Goal: Information Seeking & Learning: Learn about a topic

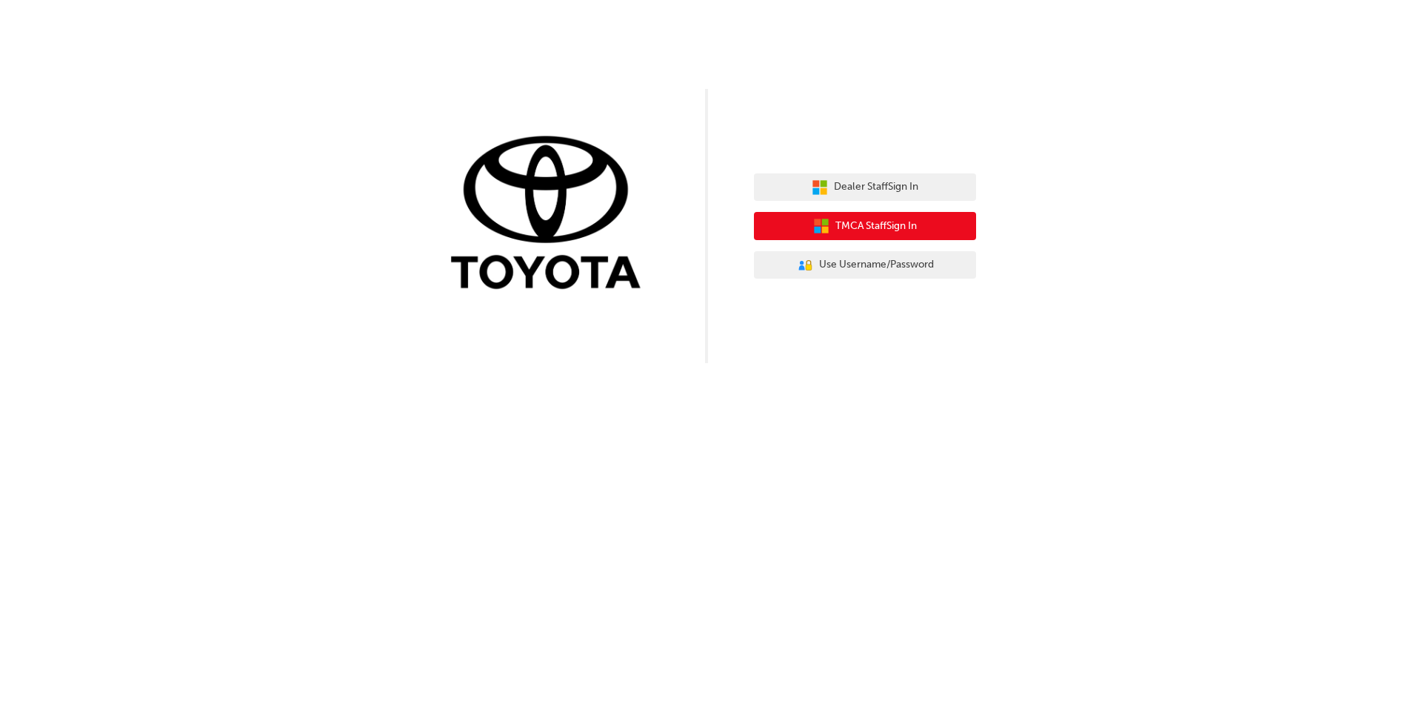
click at [823, 233] on icon "button" at bounding box center [825, 230] width 7 height 7
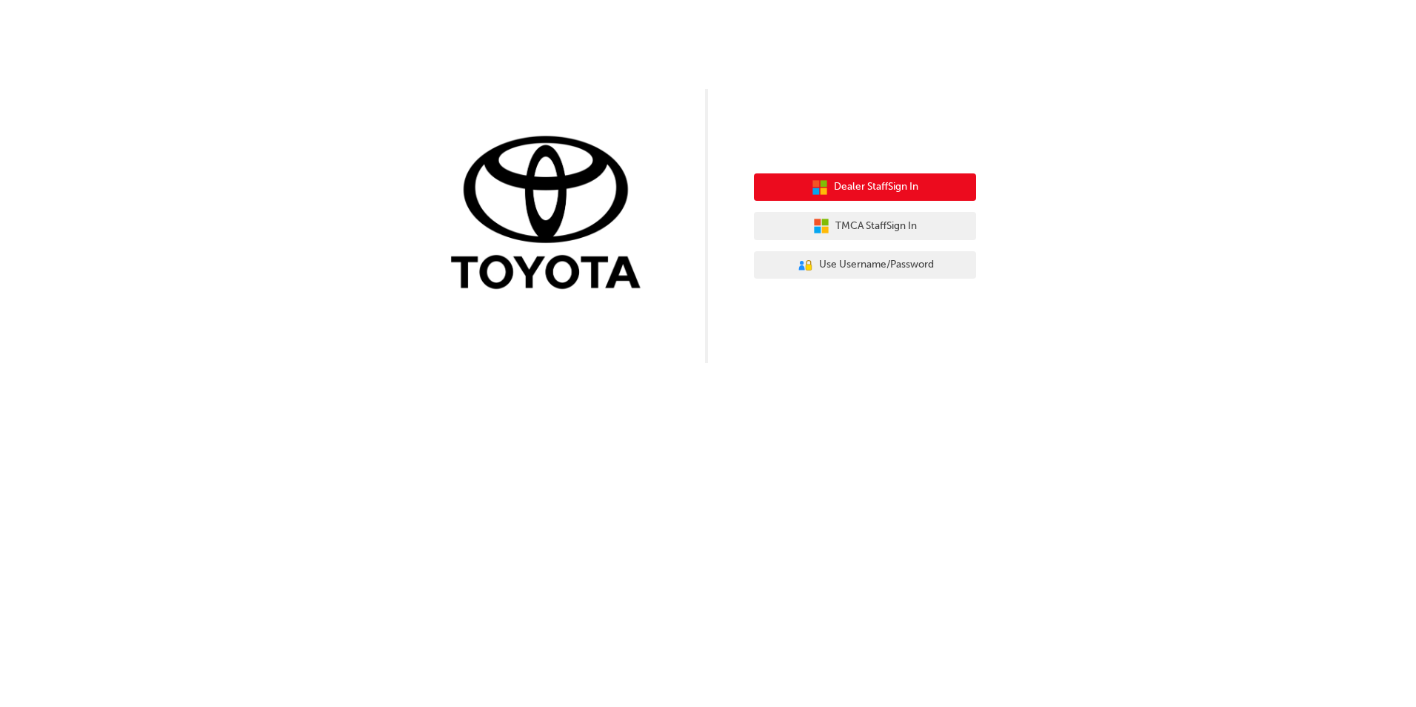
click at [814, 190] on icon "button" at bounding box center [815, 190] width 7 height 7
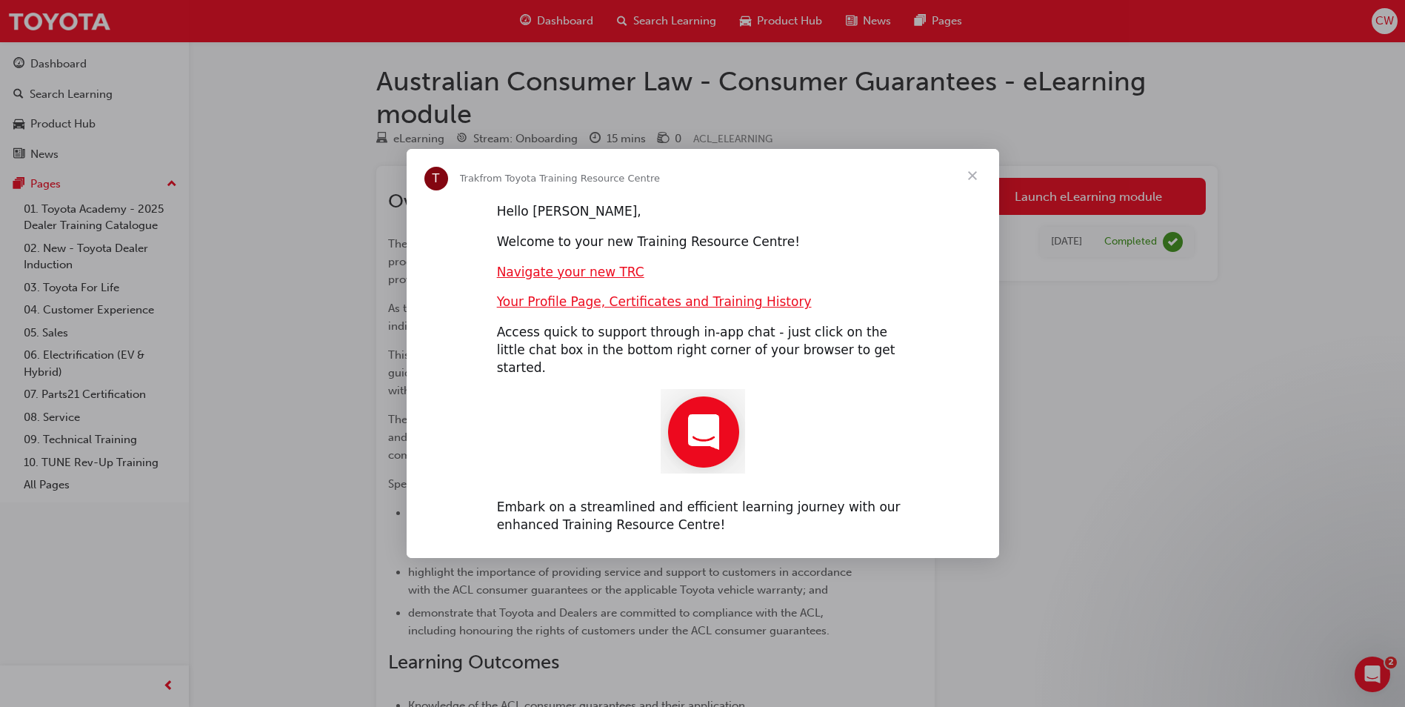
click at [972, 183] on span "Close" at bounding box center [972, 175] width 53 height 53
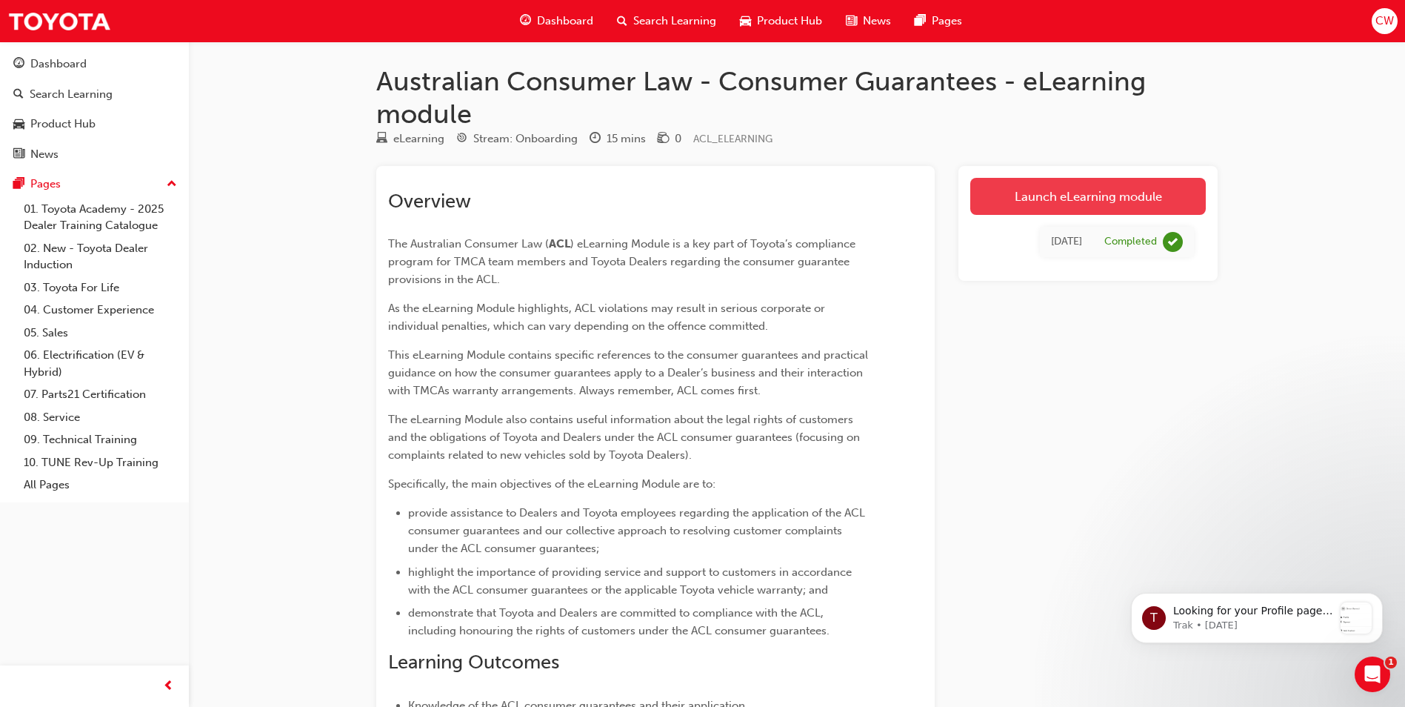
click at [1084, 195] on link "Launch eLearning module" at bounding box center [1088, 196] width 236 height 37
